Goal: Task Accomplishment & Management: Manage account settings

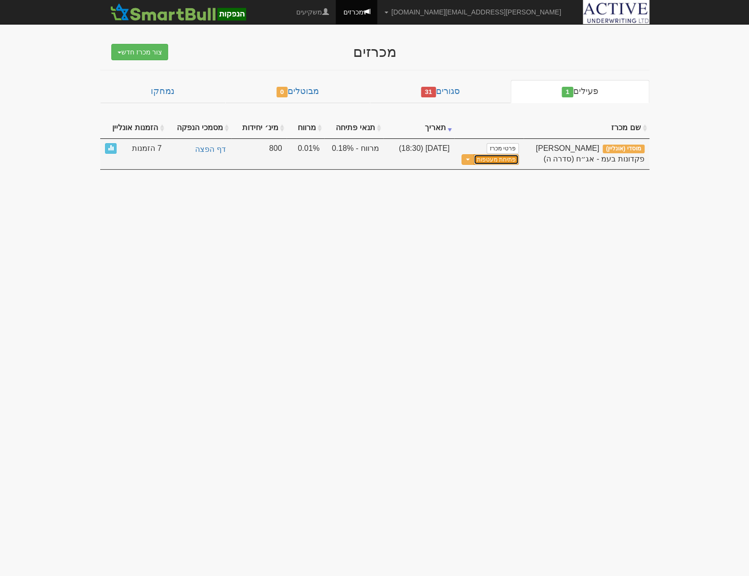
drag, startPoint x: 503, startPoint y: 161, endPoint x: 499, endPoint y: 168, distance: 7.9
click at [503, 161] on link "פתיחת מעטפות" at bounding box center [496, 159] width 45 height 11
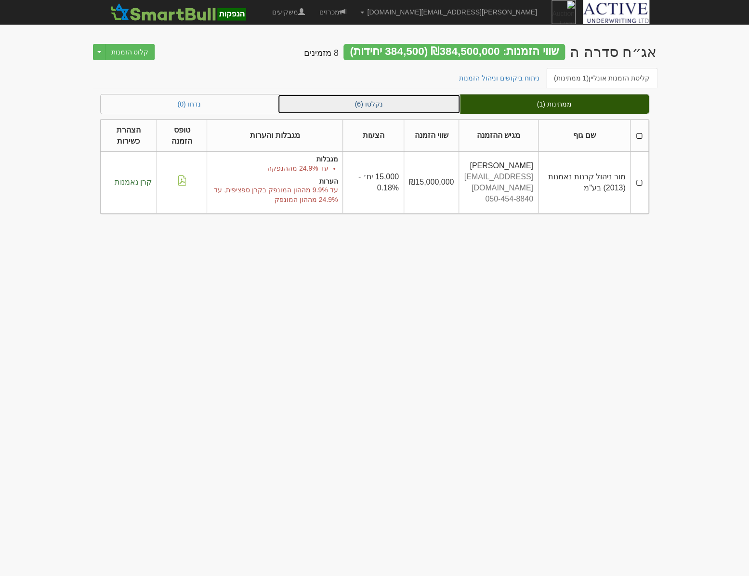
click at [361, 101] on link "נקלטו (6)" at bounding box center [369, 103] width 182 height 19
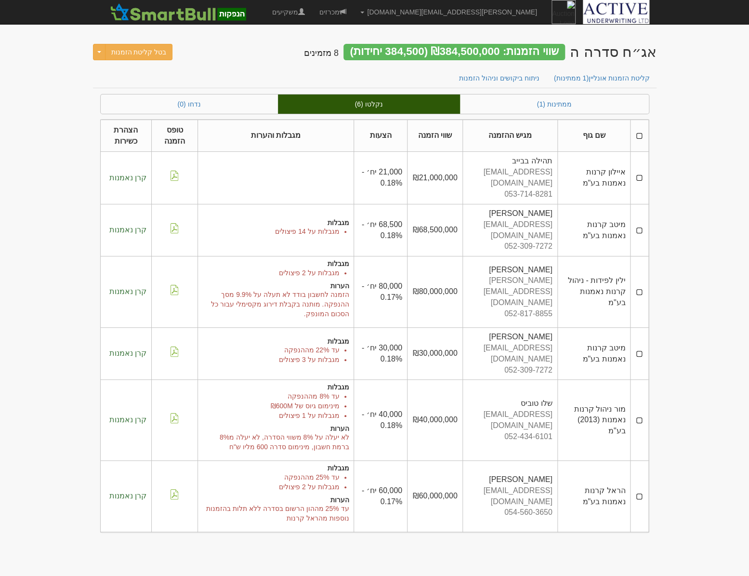
click at [291, 74] on ul "קליטת הזמנות אונליין (1 ממתינות) ניתוח ביקושים וניהול הזמנות" at bounding box center [375, 78] width 564 height 20
